Goal: Transaction & Acquisition: Cashout

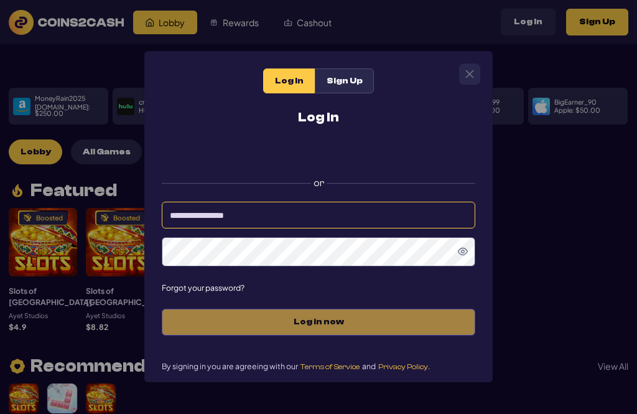
click at [405, 211] on input at bounding box center [319, 215] width 314 height 27
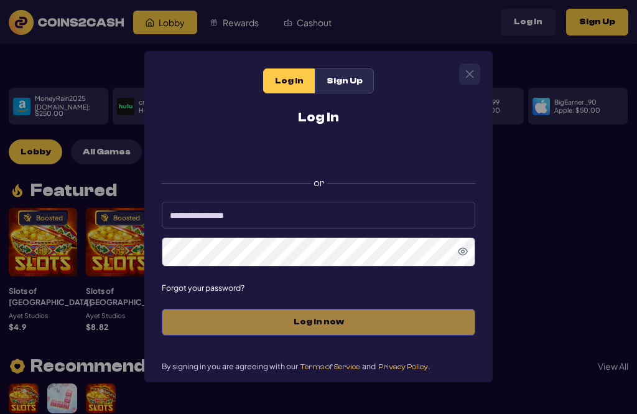
click at [532, 144] on div "Log In Sign Up Log In or Forgot your password? Log in now By signing in you are…" at bounding box center [318, 207] width 637 height 414
click at [399, 156] on div "Sign in with Google. Opens in new tab" at bounding box center [318, 153] width 249 height 27
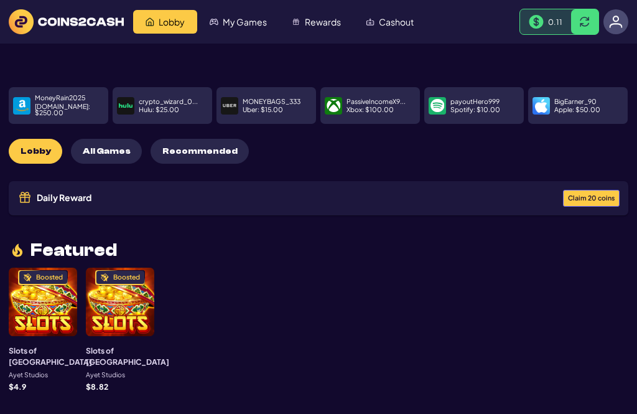
click at [596, 195] on span "Claim 20 coins" at bounding box center [591, 198] width 47 height 7
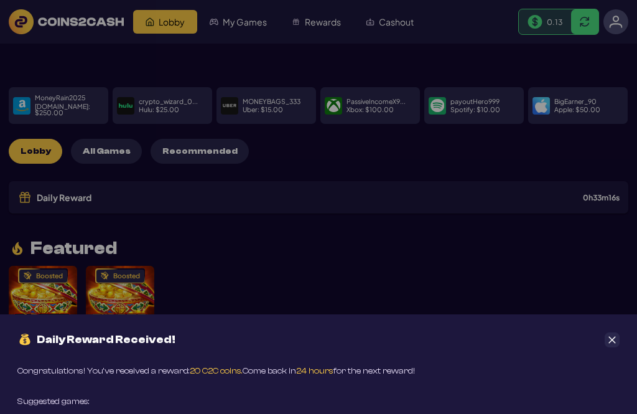
click at [607, 334] on button "Close" at bounding box center [612, 339] width 15 height 15
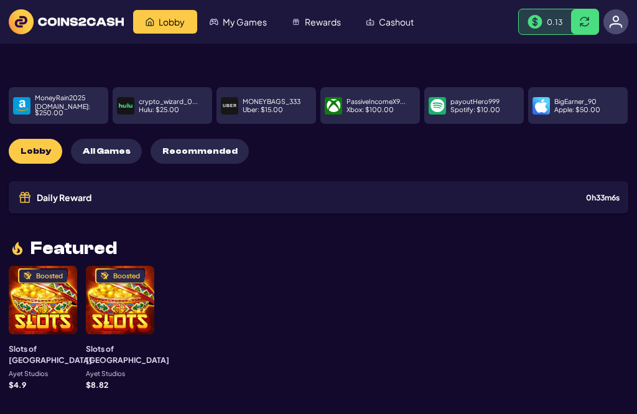
click at [332, 19] on span "Rewards" at bounding box center [323, 21] width 36 height 9
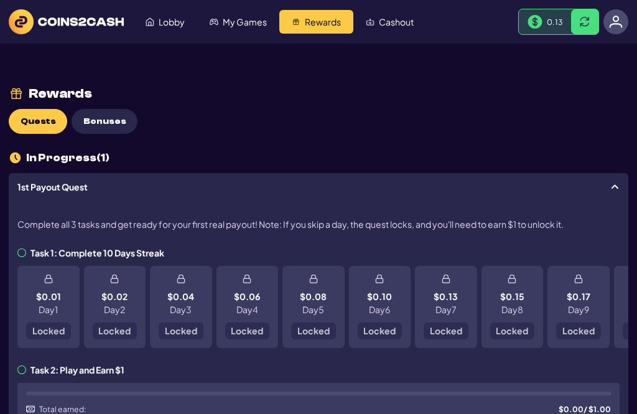
click at [394, 18] on span "Cashout" at bounding box center [396, 21] width 35 height 9
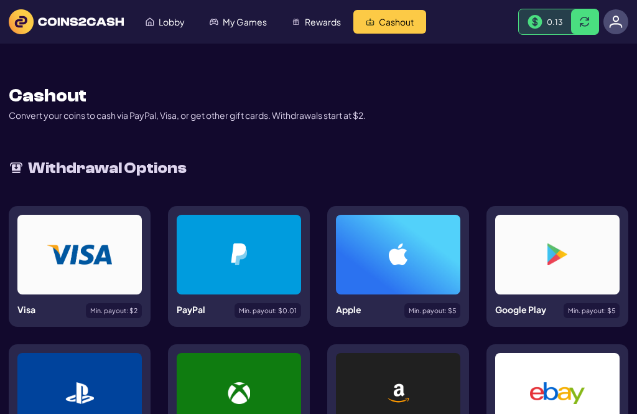
click at [247, 241] on div at bounding box center [239, 255] width 124 height 80
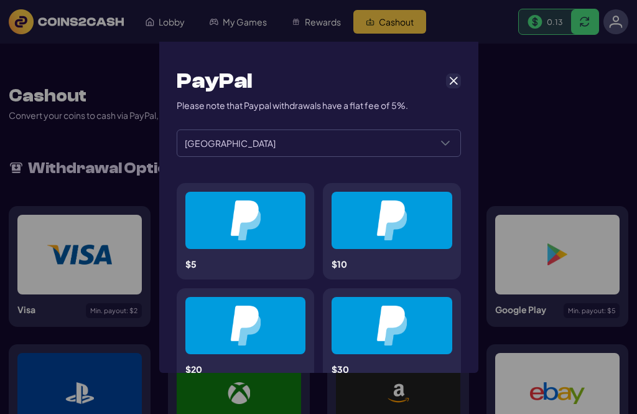
click at [448, 138] on icon "Select a Country" at bounding box center [446, 143] width 10 height 10
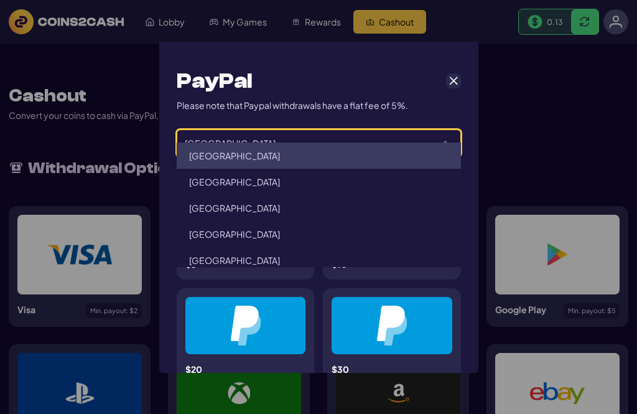
click at [410, 156] on li "[GEOGRAPHIC_DATA]" at bounding box center [319, 156] width 284 height 26
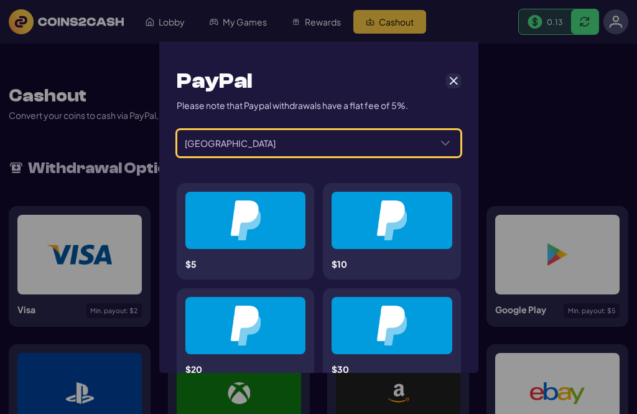
click at [443, 138] on icon "Select a Country" at bounding box center [446, 143] width 10 height 10
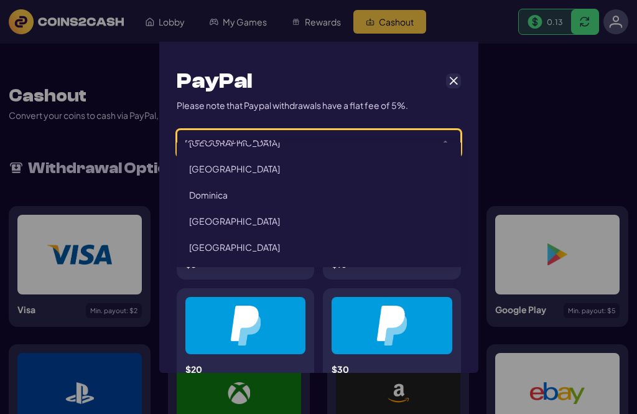
scroll to position [692, 0]
click at [454, 75] on span "Cancel" at bounding box center [453, 80] width 11 height 11
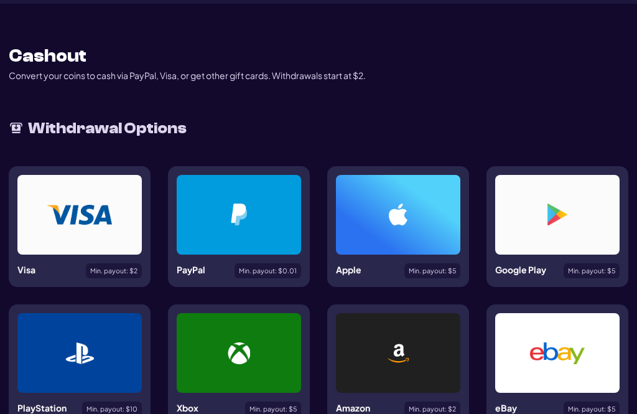
scroll to position [0, 0]
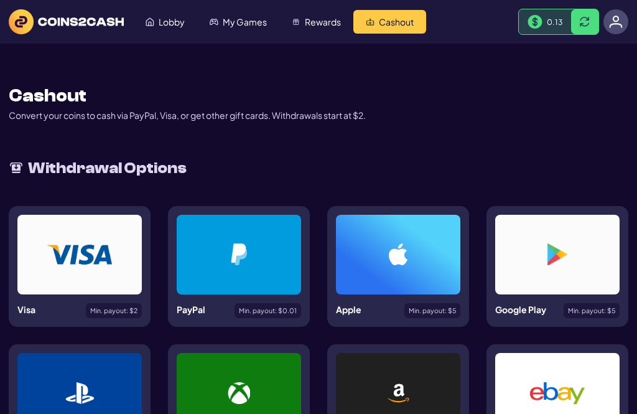
click at [169, 24] on span "Lobby" at bounding box center [172, 21] width 26 height 9
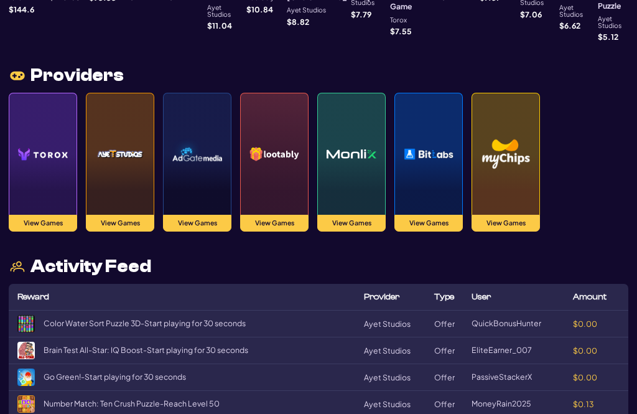
scroll to position [1214, 0]
click at [52, 120] on img at bounding box center [43, 154] width 50 height 87
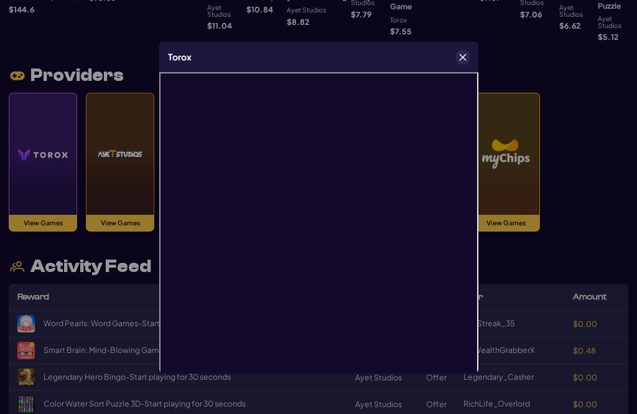
click at [464, 58] on icon "Close" at bounding box center [463, 57] width 9 height 9
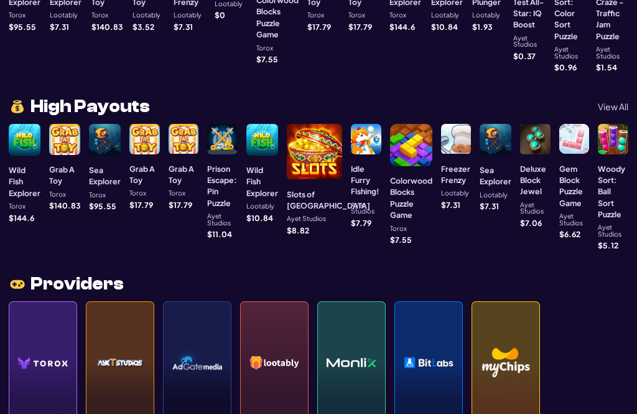
scroll to position [1005, 0]
